Goal: Transaction & Acquisition: Purchase product/service

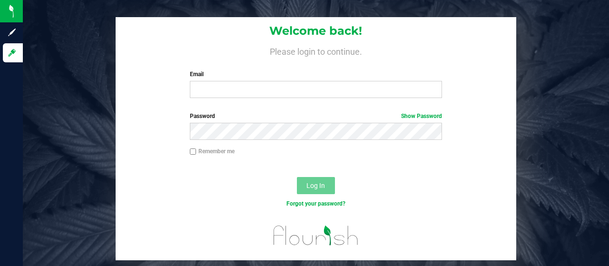
click at [217, 80] on div "Email Required Please format your email correctly." at bounding box center [316, 84] width 267 height 28
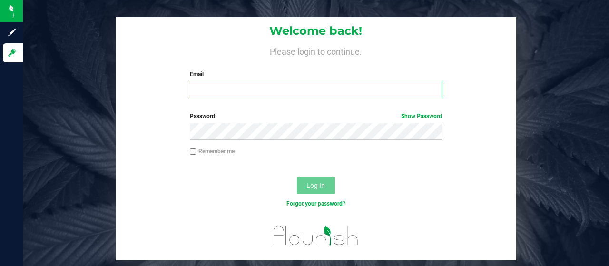
click at [220, 89] on input "Email" at bounding box center [316, 89] width 253 height 17
type input "[EMAIL_ADDRESS][DOMAIN_NAME]"
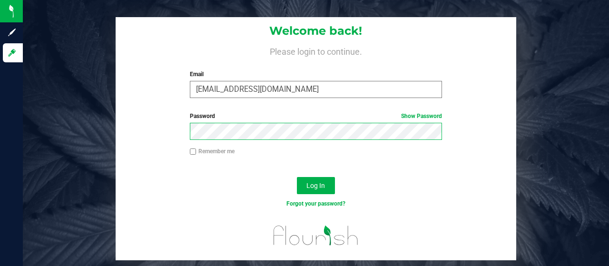
click at [297, 177] on button "Log In" at bounding box center [316, 185] width 38 height 17
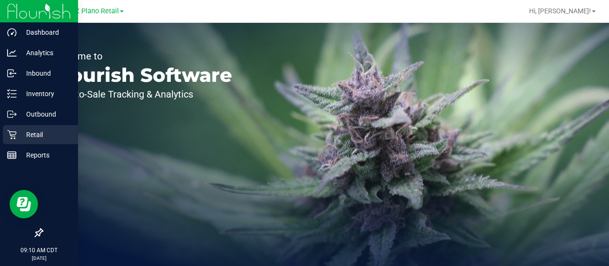
click at [10, 130] on icon at bounding box center [12, 135] width 10 height 10
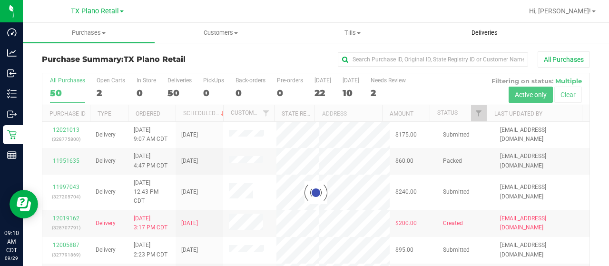
click at [485, 32] on span "Deliveries" at bounding box center [485, 33] width 52 height 9
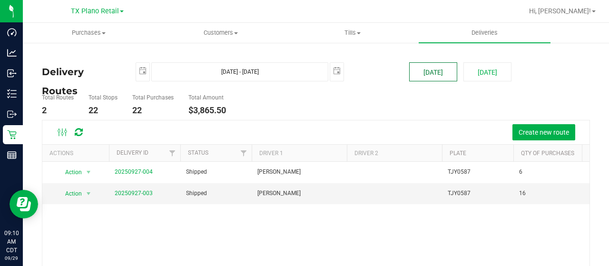
click at [437, 75] on button "[DATE]" at bounding box center [433, 71] width 48 height 19
click at [468, 74] on button "[DATE]" at bounding box center [488, 71] width 48 height 19
type input "[DATE] - [DATE]"
type input "[DATE]"
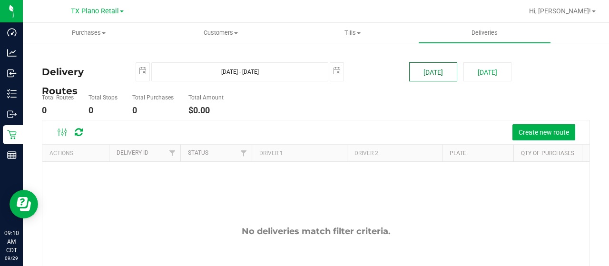
click at [429, 75] on button "[DATE]" at bounding box center [433, 71] width 48 height 19
type input "[DATE] - [DATE]"
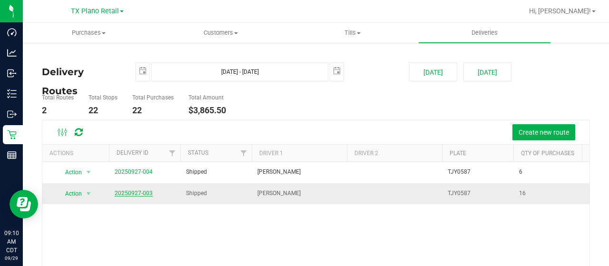
click at [137, 194] on link "20250927-003" at bounding box center [134, 193] width 38 height 7
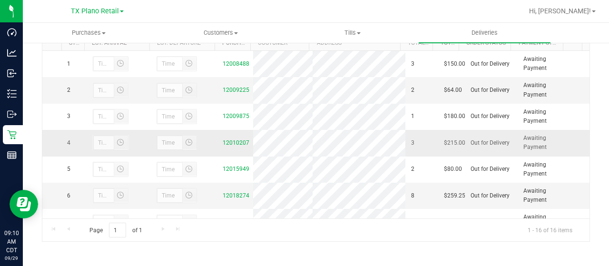
scroll to position [278, 0]
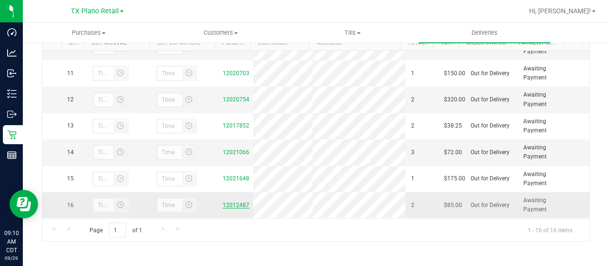
click at [236, 208] on link "12012487" at bounding box center [236, 205] width 27 height 7
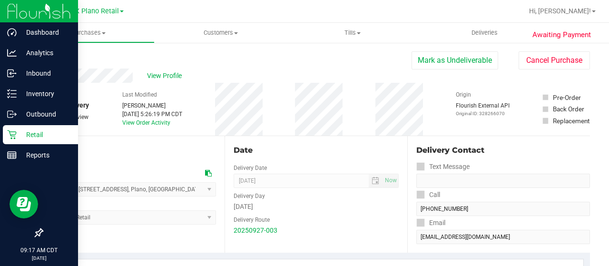
click at [12, 131] on icon at bounding box center [11, 134] width 9 height 9
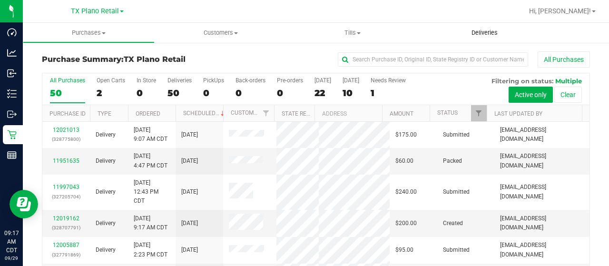
click at [485, 32] on span "Deliveries" at bounding box center [485, 33] width 52 height 9
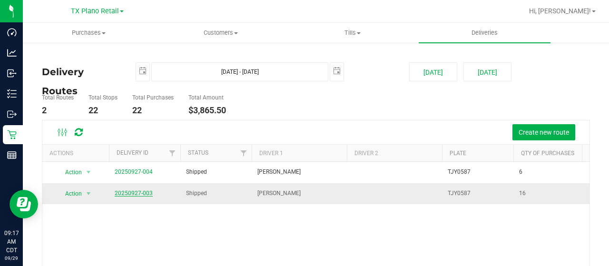
click at [137, 190] on link "20250927-003" at bounding box center [134, 193] width 38 height 7
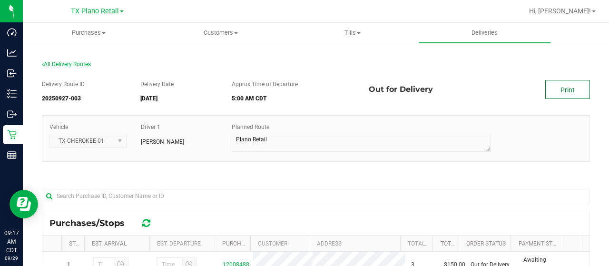
click at [570, 93] on link "Print" at bounding box center [567, 89] width 45 height 19
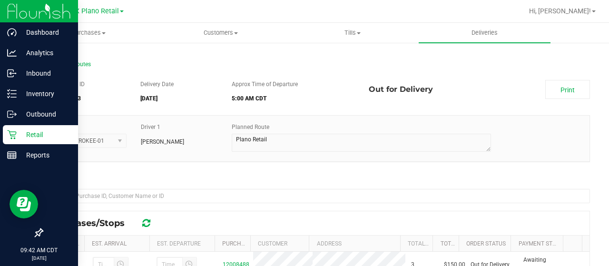
click at [15, 135] on icon at bounding box center [12, 135] width 10 height 10
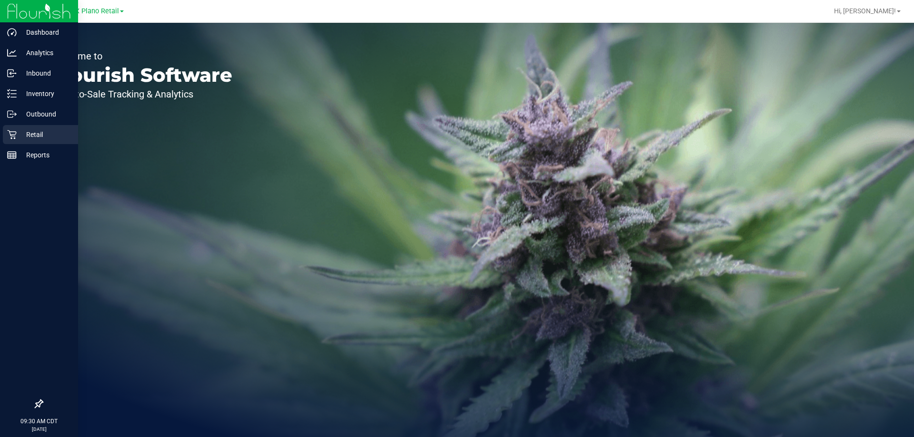
click at [35, 136] on p "Retail" at bounding box center [45, 134] width 57 height 11
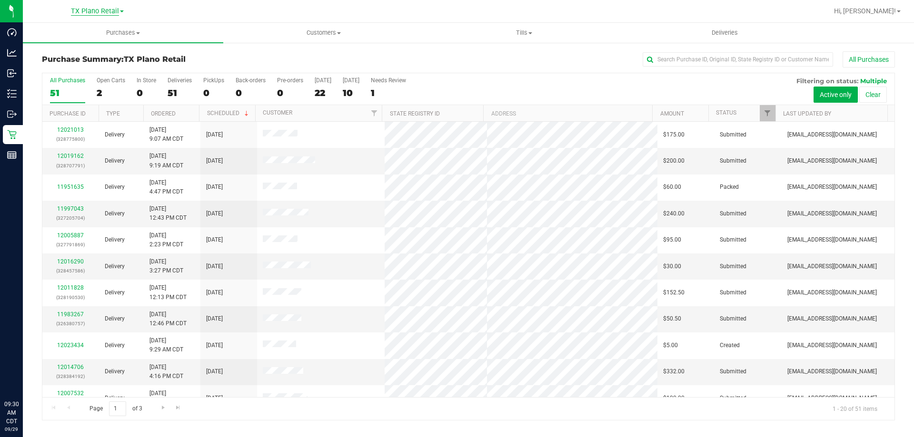
click at [117, 12] on span "TX Plano Retail" at bounding box center [95, 11] width 48 height 9
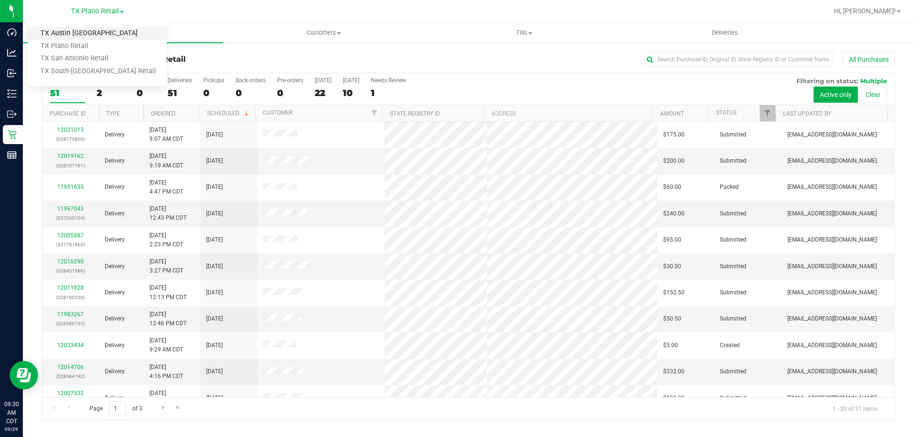
click at [110, 32] on link "TX Austin [GEOGRAPHIC_DATA]" at bounding box center [97, 33] width 139 height 13
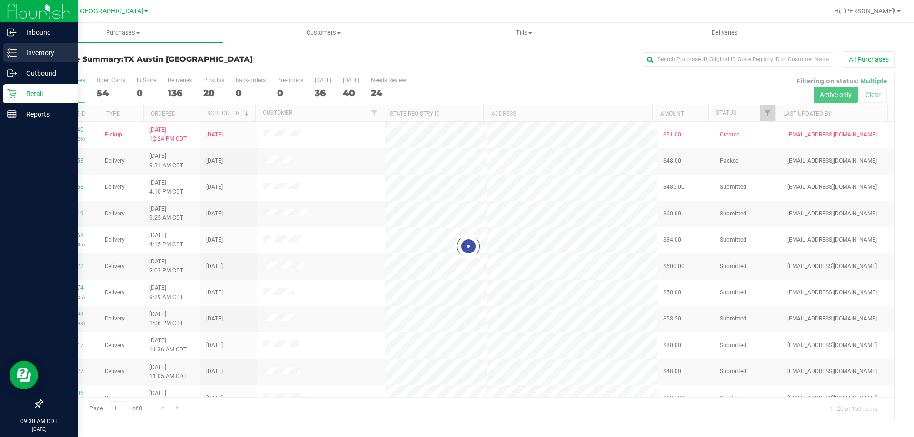
click at [43, 55] on p "Inventory" at bounding box center [45, 52] width 57 height 11
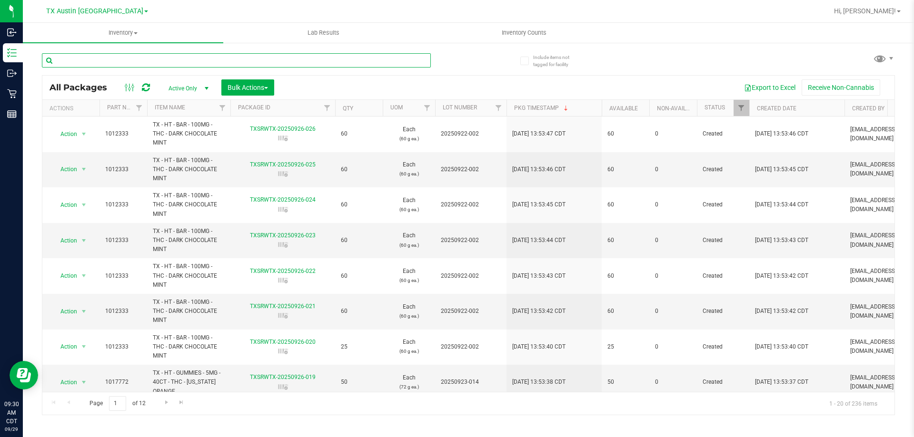
click at [209, 60] on input "text" at bounding box center [236, 60] width 389 height 14
click at [141, 61] on input "text" at bounding box center [236, 60] width 389 height 14
paste input "Dark Chocolate Bar"
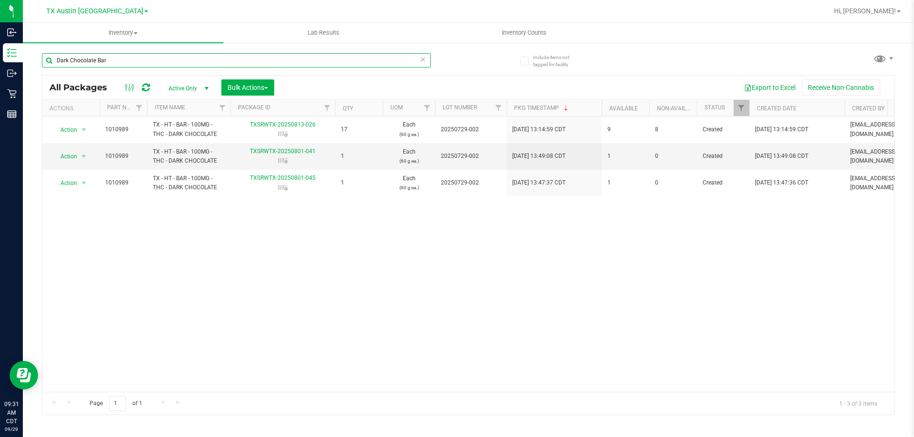
type input "Dark Chocolate Bar"
click at [104, 13] on span "TX Austin [GEOGRAPHIC_DATA]" at bounding box center [94, 11] width 97 height 9
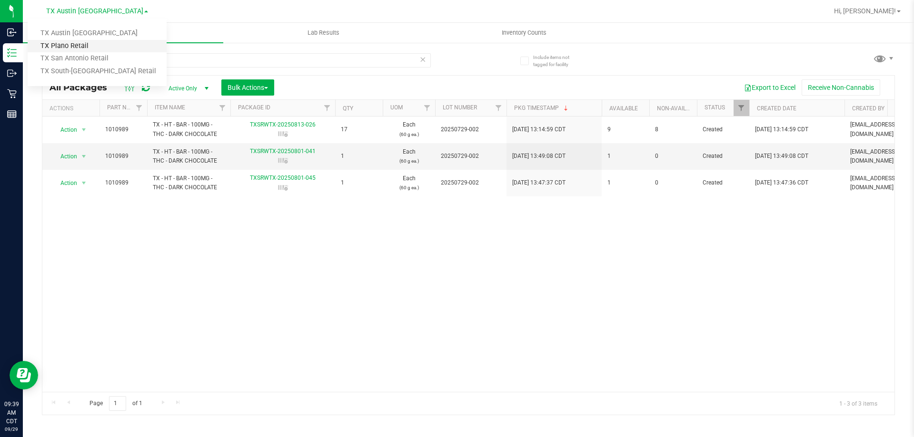
click at [94, 45] on link "TX Plano Retail" at bounding box center [97, 46] width 139 height 13
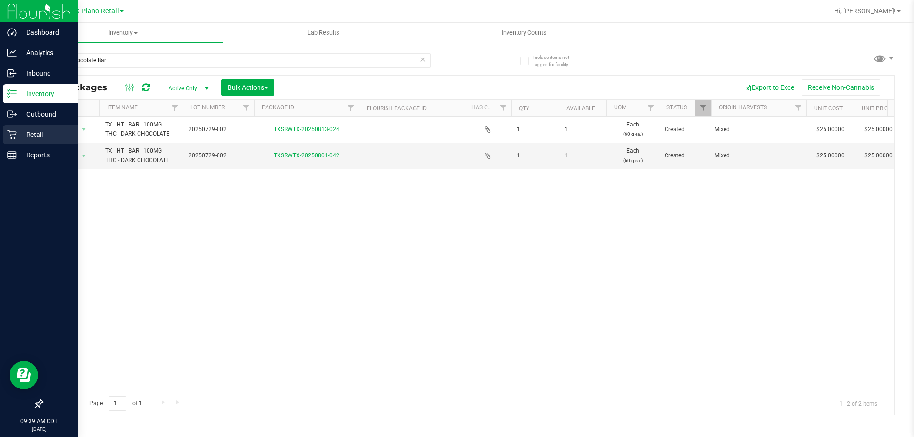
click at [23, 140] on p "Retail" at bounding box center [45, 134] width 57 height 11
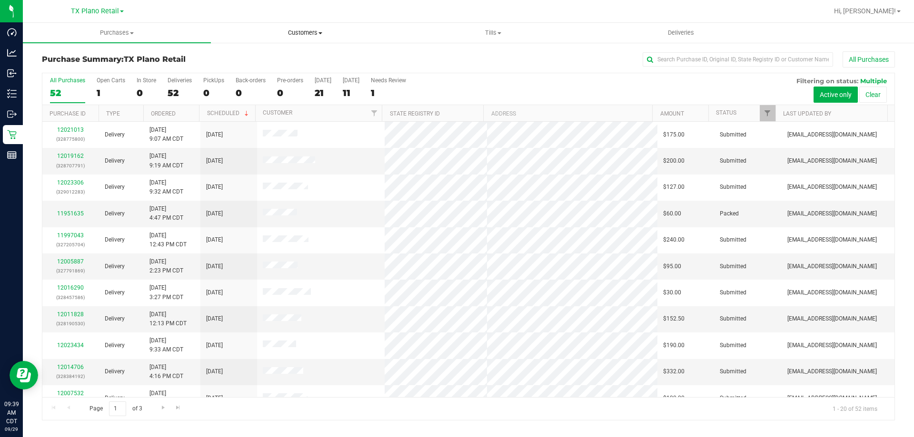
click at [303, 29] on span "Customers" at bounding box center [304, 33] width 187 height 9
click at [307, 55] on li "All customers" at bounding box center [305, 57] width 188 height 11
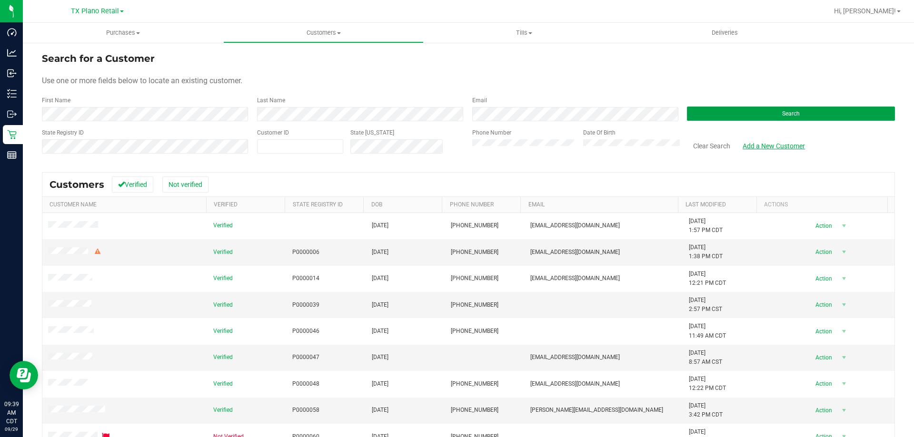
drag, startPoint x: 807, startPoint y: 112, endPoint x: 777, endPoint y: 141, distance: 42.4
click at [807, 111] on button "Search" at bounding box center [791, 114] width 208 height 14
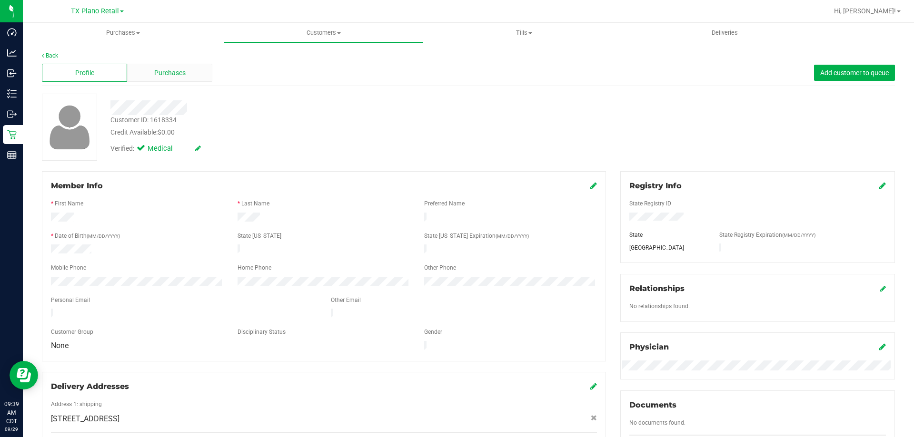
click at [173, 72] on span "Purchases" at bounding box center [169, 73] width 31 height 10
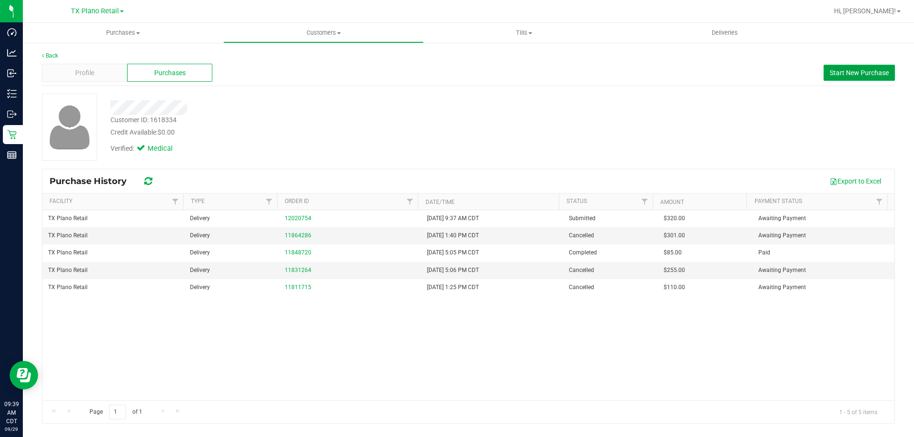
click at [860, 73] on span "Start New Purchase" at bounding box center [859, 73] width 59 height 8
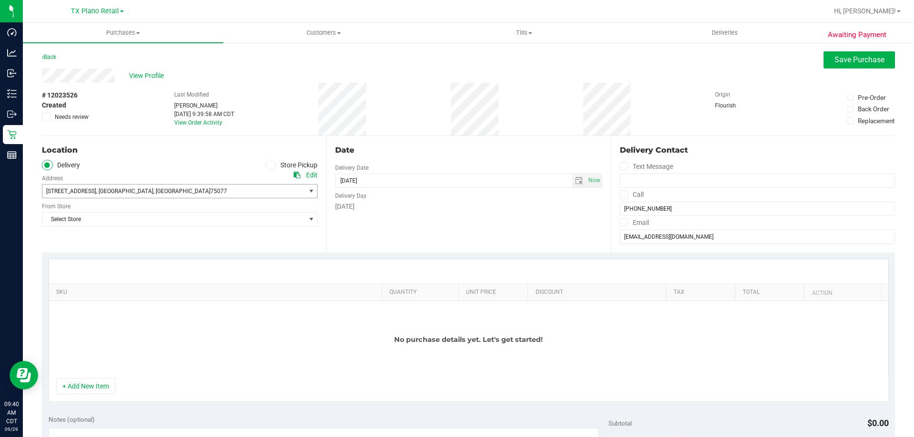
click at [127, 193] on span ", Highland Village" at bounding box center [124, 191] width 57 height 7
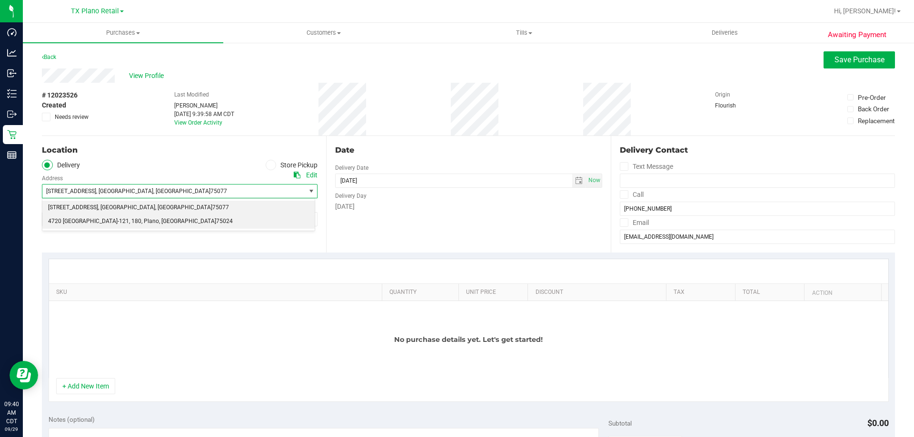
click at [216, 219] on span "75024" at bounding box center [224, 222] width 17 height 12
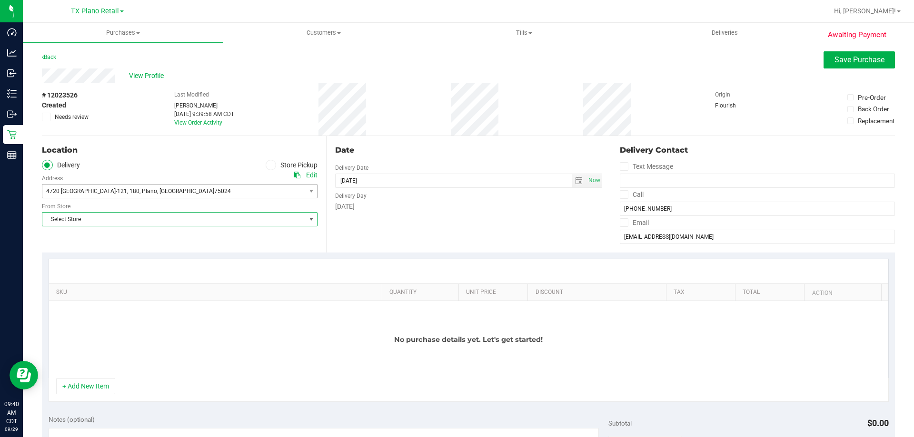
click at [124, 217] on span "Select Store" at bounding box center [173, 219] width 263 height 13
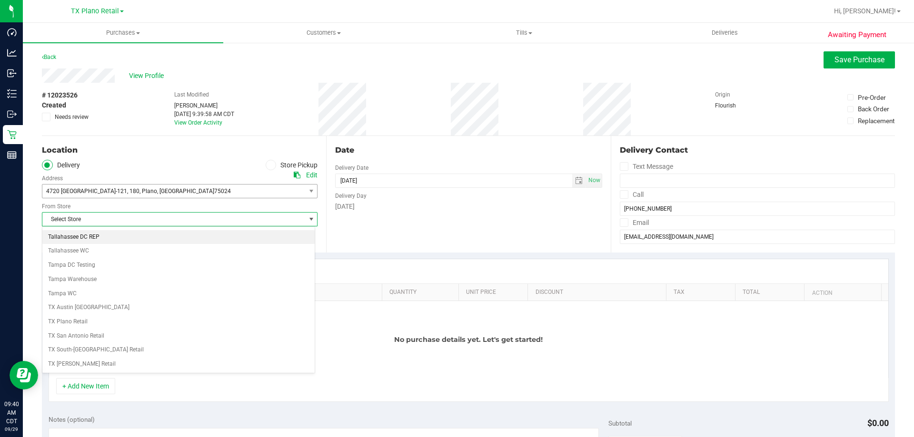
scroll to position [666, 0]
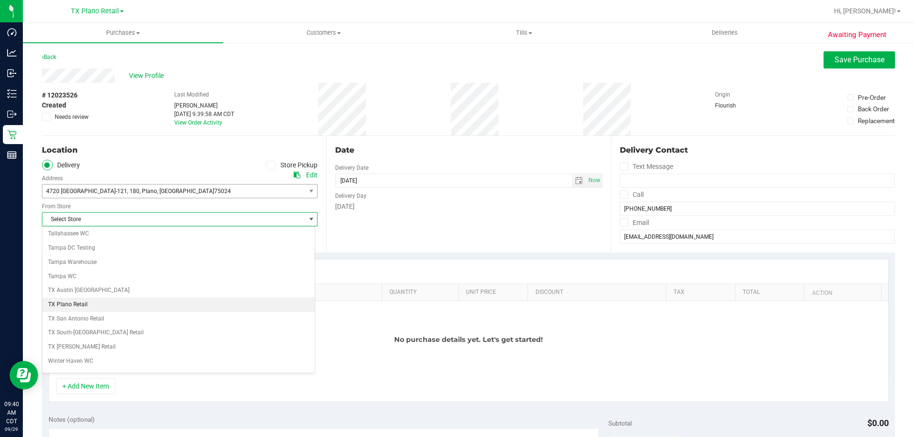
click at [104, 306] on li "TX Plano Retail" at bounding box center [178, 305] width 272 height 14
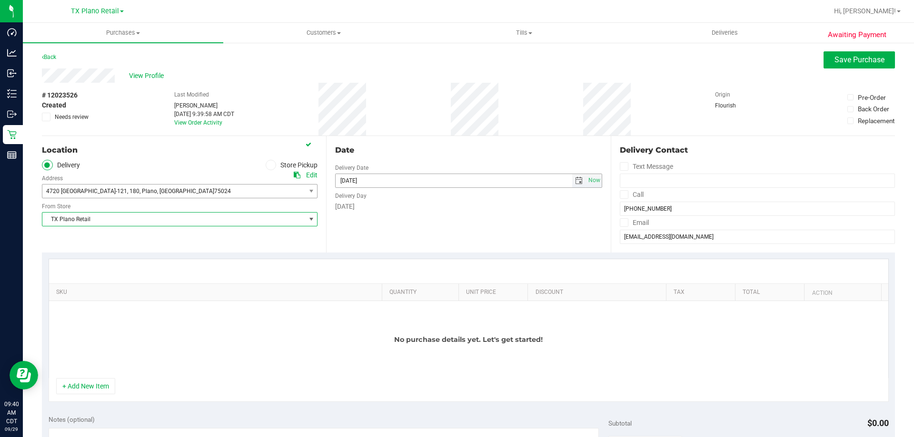
click at [575, 179] on span "select" at bounding box center [579, 181] width 8 height 8
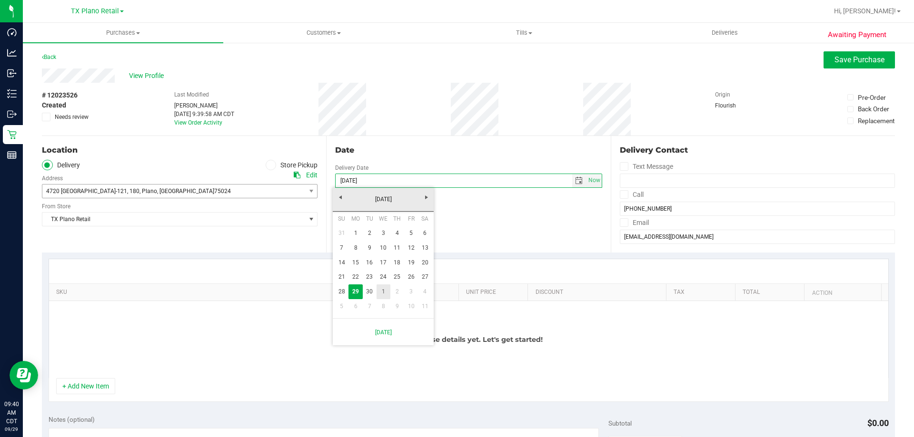
click at [386, 295] on link "1" at bounding box center [384, 292] width 14 height 15
type input "10/01/2025"
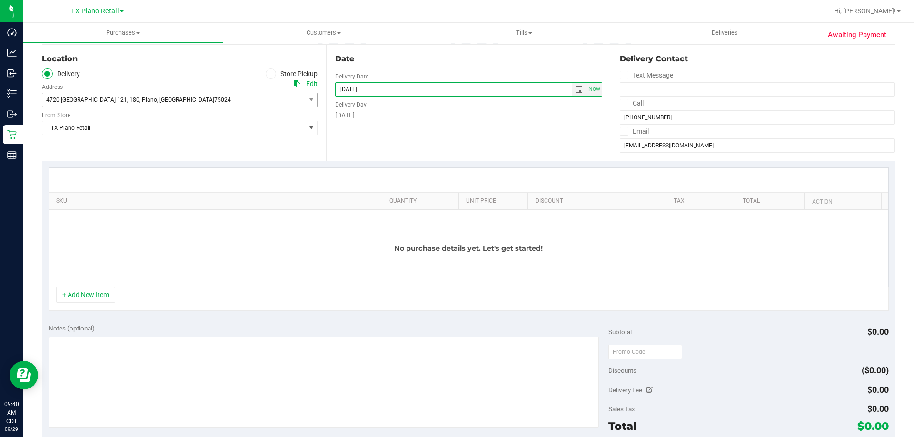
scroll to position [95, 0]
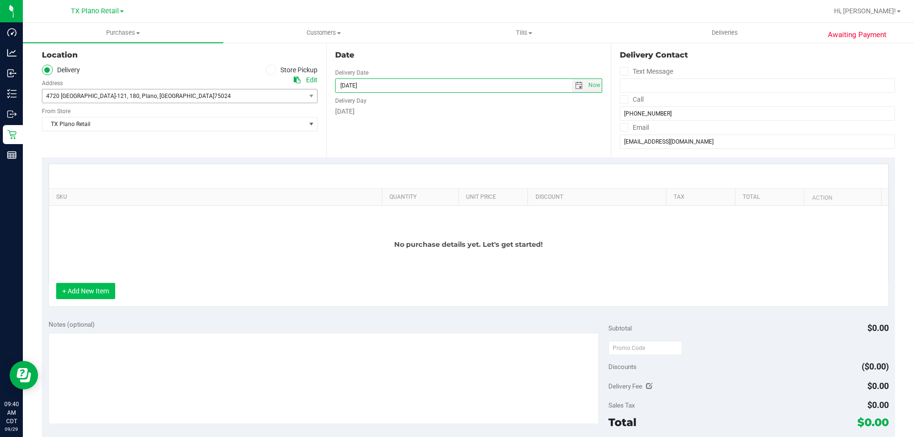
click at [104, 290] on button "+ Add New Item" at bounding box center [85, 291] width 59 height 16
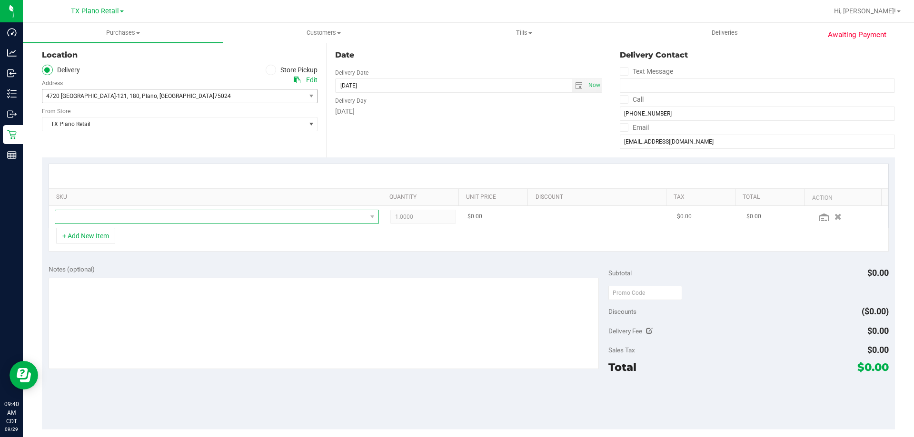
click at [192, 218] on span "NO DATA FOUND" at bounding box center [210, 216] width 311 height 13
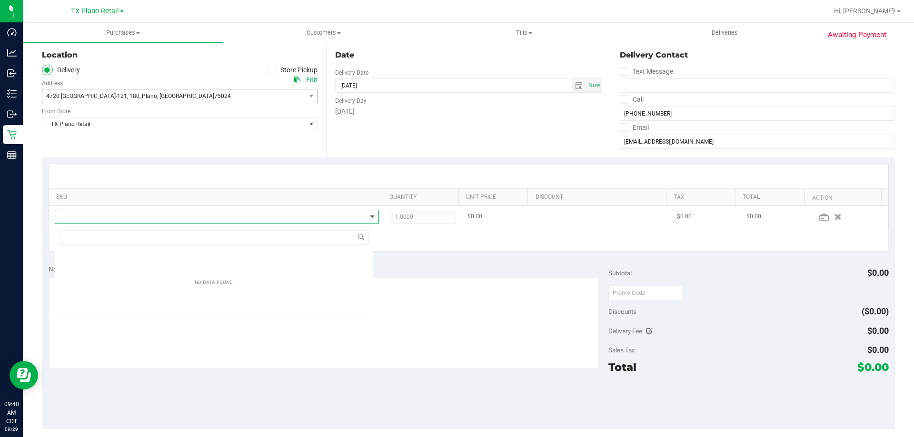
scroll to position [14, 318]
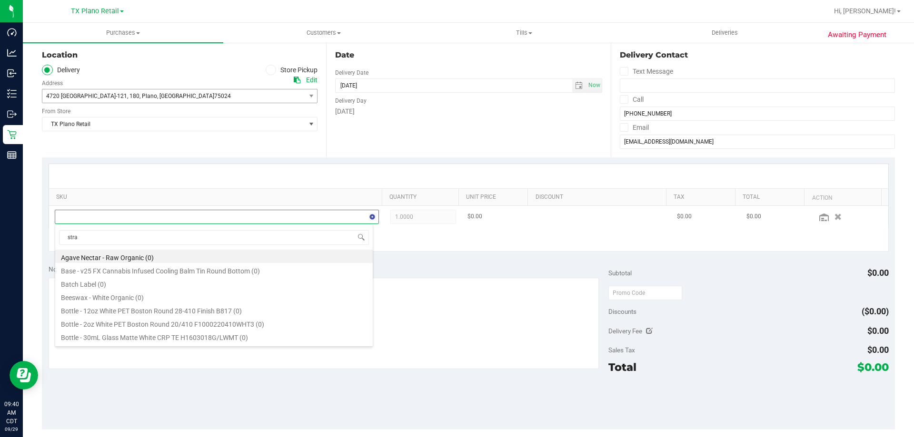
type input "straw"
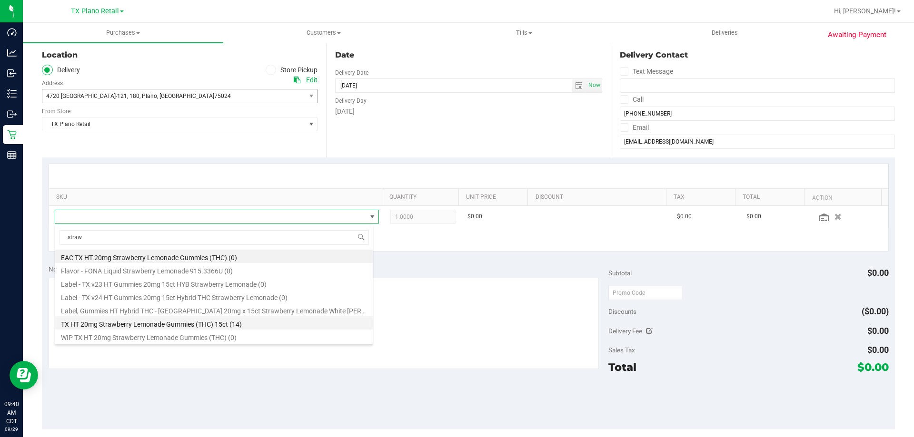
click at [248, 324] on li "TX HT 20mg Strawberry Lemonade Gummies (THC) 15ct (14)" at bounding box center [213, 323] width 317 height 13
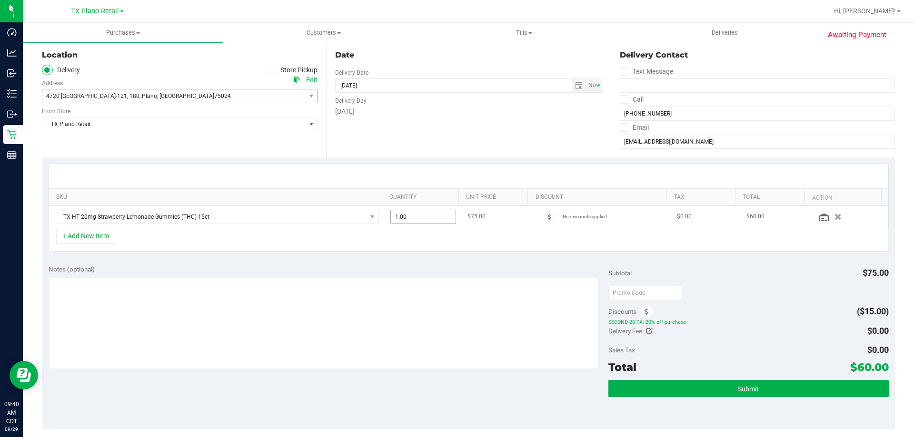
click at [393, 218] on span "1.00 1" at bounding box center [423, 217] width 66 height 14
type input "3"
type input "3.00"
click at [427, 173] on div at bounding box center [468, 176] width 839 height 24
click at [85, 242] on button "+ Add New Item" at bounding box center [85, 236] width 59 height 16
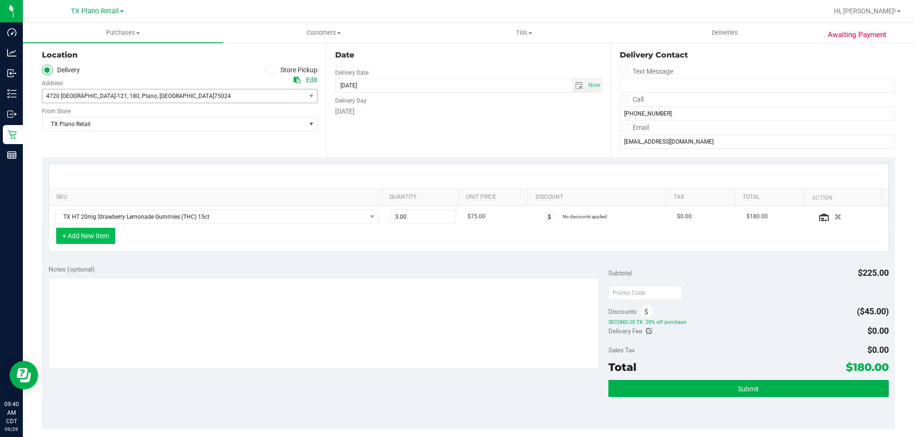
click at [95, 238] on button "+ Add New Item" at bounding box center [85, 236] width 59 height 16
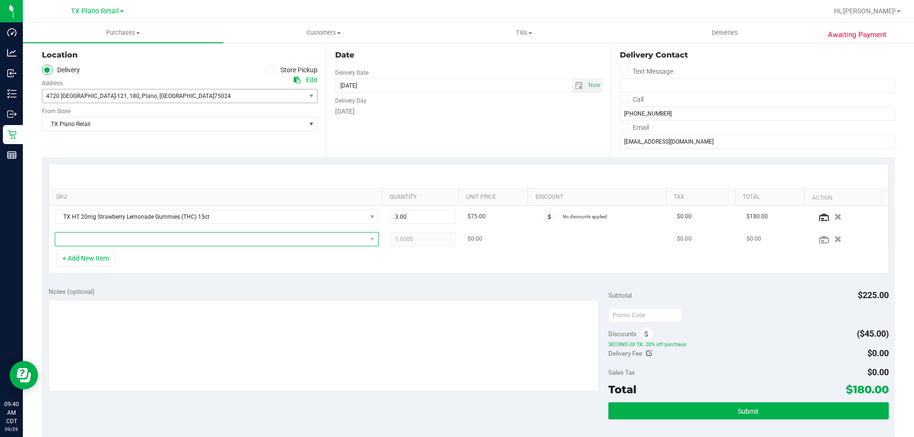
click at [122, 243] on span "NO DATA FOUND" at bounding box center [210, 239] width 311 height 13
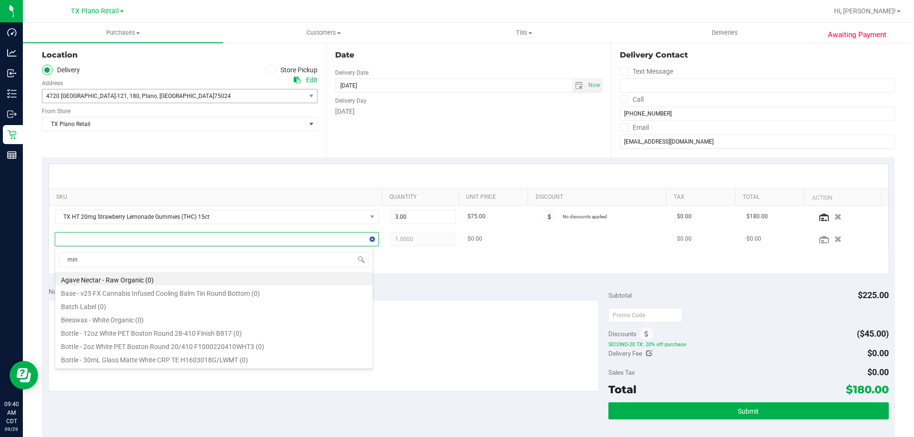
type input "mint"
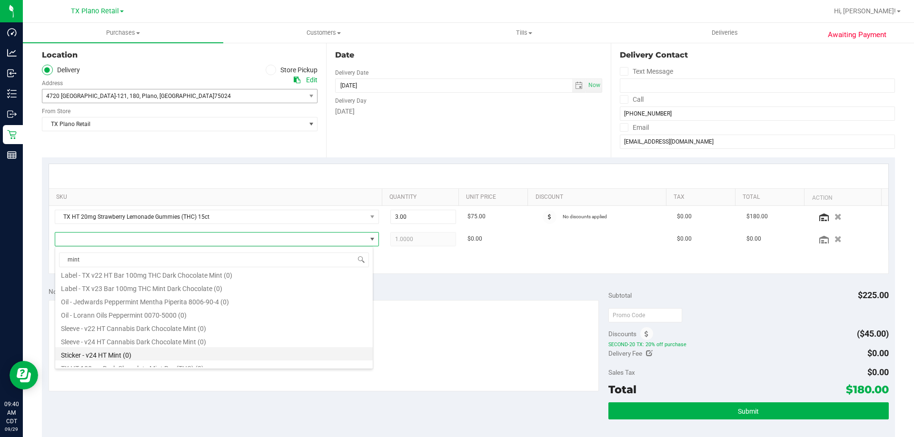
scroll to position [65, 0]
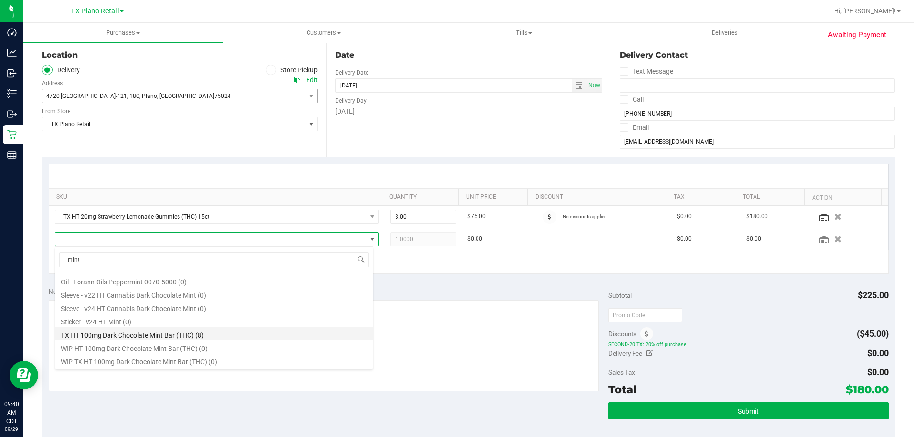
click at [243, 336] on li "TX HT 100mg Dark Chocolate Mint Bar (THC) (8)" at bounding box center [213, 333] width 317 height 13
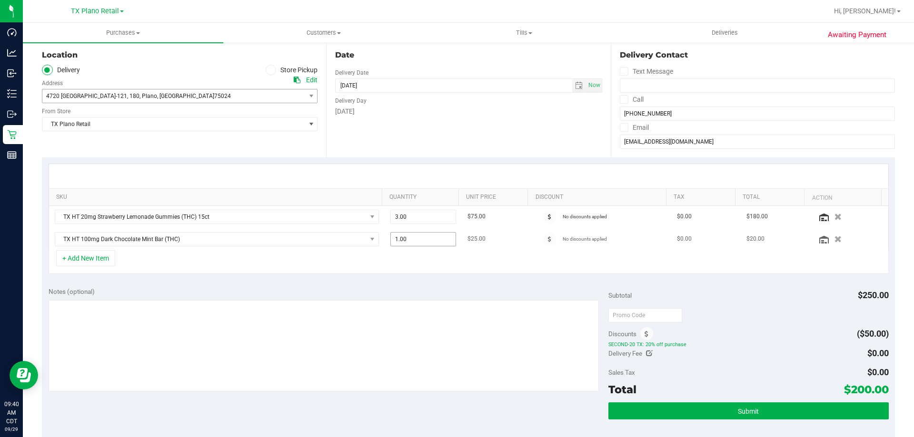
click at [395, 238] on span "1.00 1" at bounding box center [423, 239] width 66 height 14
type input "7"
type input "7.00"
click at [306, 275] on div "SKU Quantity Unit Price Discount Tax Total Action TX HT 20mg Strawberry Lemonad…" at bounding box center [468, 219] width 853 height 123
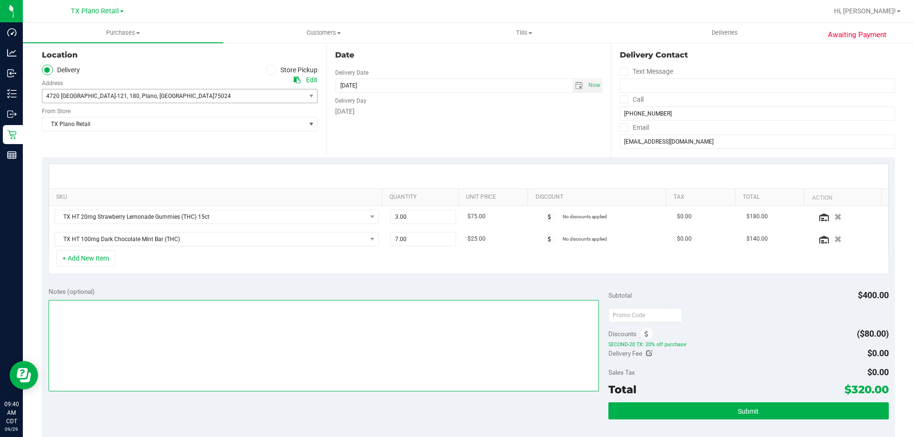
click at [85, 314] on textarea at bounding box center [324, 345] width 551 height 91
click at [189, 308] on textarea at bounding box center [324, 345] width 551 height 91
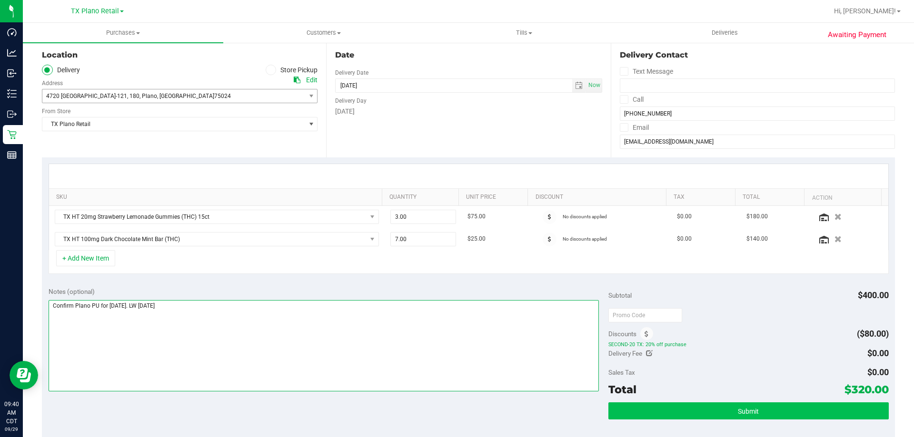
type textarea "Confirm Plano PU for Wednesday 10/1/25. LW 9/29/25"
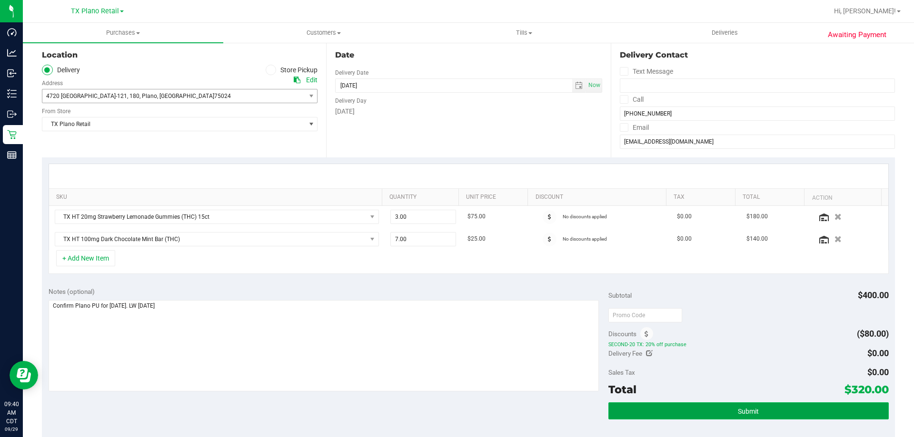
click at [765, 409] on button "Submit" at bounding box center [748, 411] width 280 height 17
